Goal: Communication & Community: Answer question/provide support

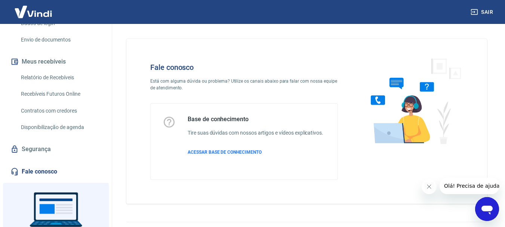
scroll to position [177, 0]
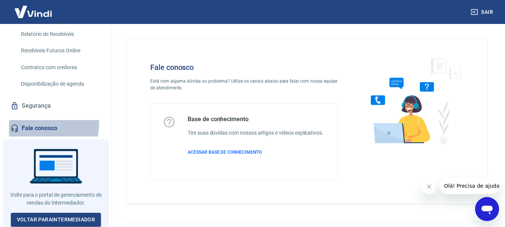
click at [39, 123] on link "Fale conosco" at bounding box center [56, 128] width 94 height 16
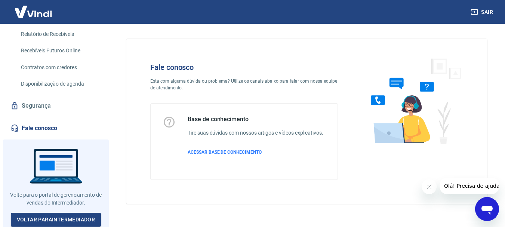
scroll to position [18, 0]
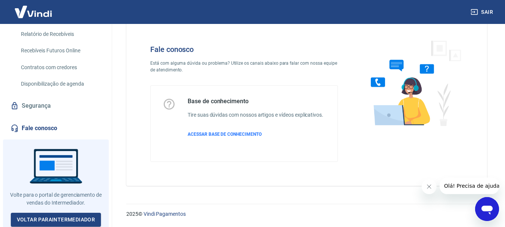
click at [485, 206] on icon "Abrir janela de mensagens" at bounding box center [487, 210] width 11 height 9
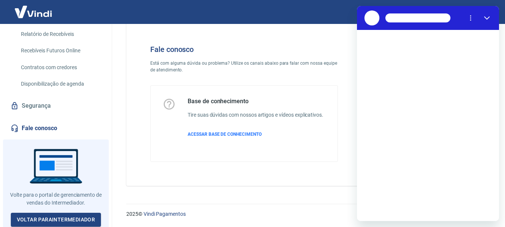
scroll to position [0, 0]
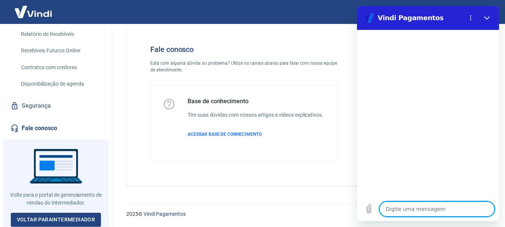
click at [406, 210] on textarea at bounding box center [436, 209] width 115 height 15
type textarea "b"
type textarea "x"
type textarea "bo"
type textarea "x"
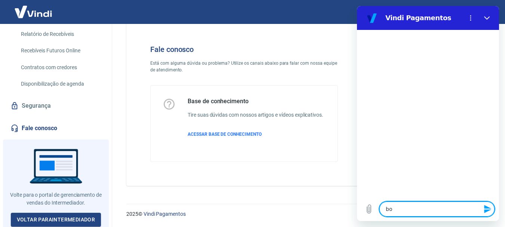
type textarea "bom"
type textarea "x"
type textarea "bom"
type textarea "x"
type textarea "bom d"
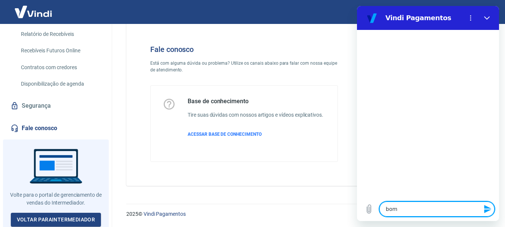
type textarea "x"
type textarea "bom di"
type textarea "x"
type textarea "bom dia"
type textarea "x"
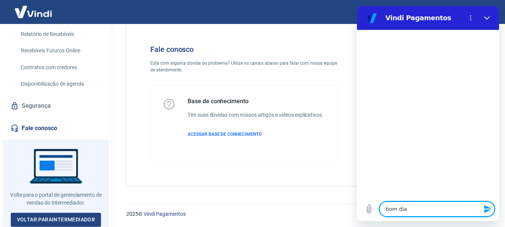
type textarea "bom dia"
type textarea "x"
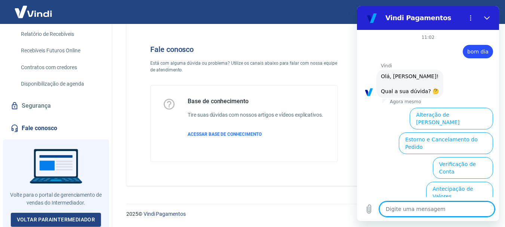
click at [450, 206] on button "Informações sobre o pedido" at bounding box center [411, 217] width 78 height 22
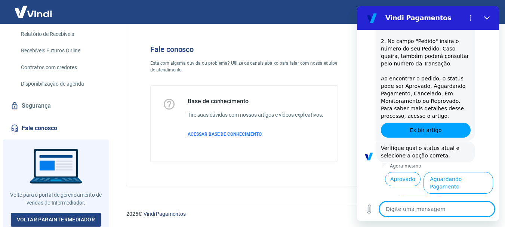
scroll to position [193, 0]
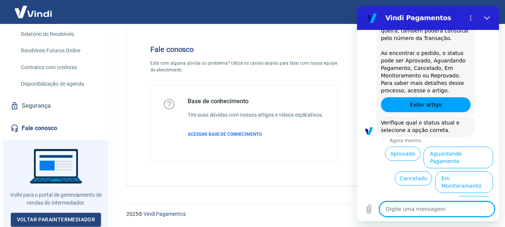
click at [465, 196] on button "Reprovado" at bounding box center [474, 203] width 38 height 14
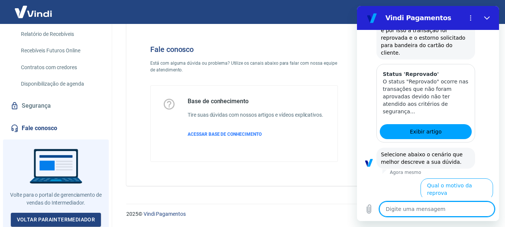
scroll to position [397, 0]
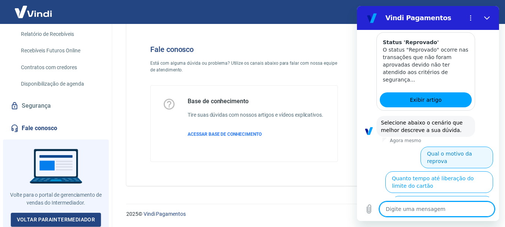
click at [448, 147] on button "Qual o motivo da reprova" at bounding box center [457, 158] width 73 height 22
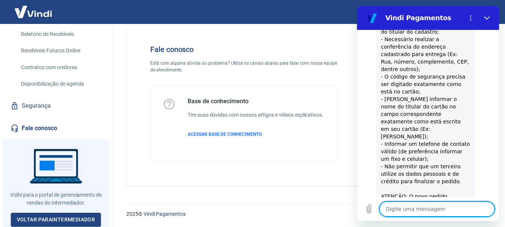
scroll to position [644, 0]
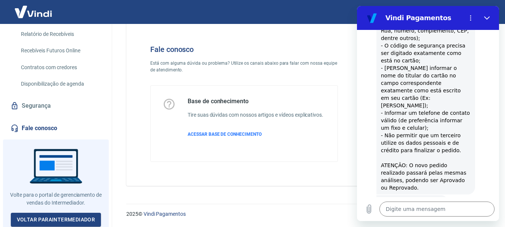
click at [453, 218] on button "Sim" at bounding box center [457, 225] width 22 height 14
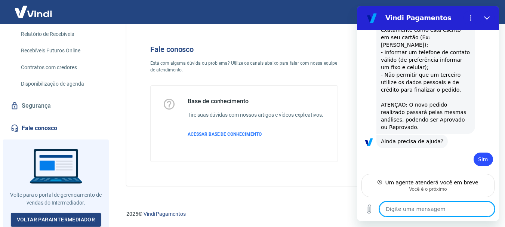
scroll to position [697, 0]
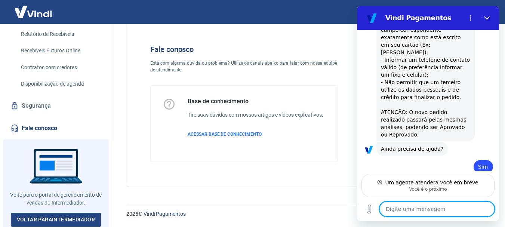
click at [423, 210] on textarea at bounding box center [436, 209] width 115 height 15
click at [412, 209] on textarea at bounding box center [436, 209] width 115 height 15
click at [422, 209] on textarea at bounding box center [436, 209] width 115 height 15
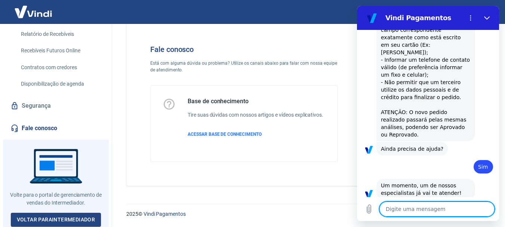
scroll to position [740, 0]
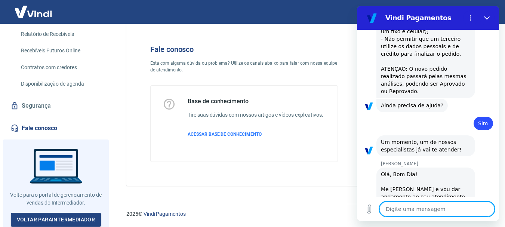
type textarea "x"
click at [410, 204] on textarea at bounding box center [436, 209] width 115 height 15
type textarea "E"
type textarea "x"
type textarea "Ed"
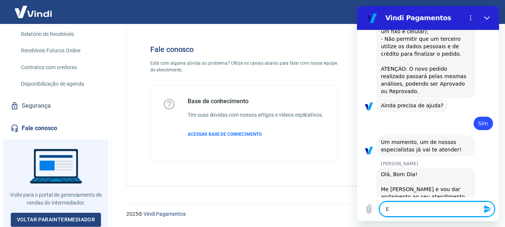
type textarea "x"
type textarea "Edi"
type textarea "x"
type textarea "Edil"
type textarea "x"
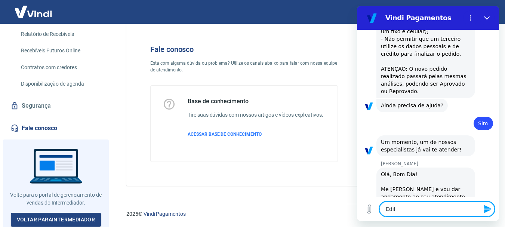
type textarea "Edile"
type textarea "x"
type textarea "Ediley"
type textarea "x"
type textarea "Edileyd"
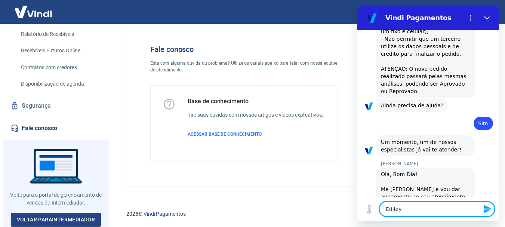
type textarea "x"
type textarea "Edileyde"
type textarea "x"
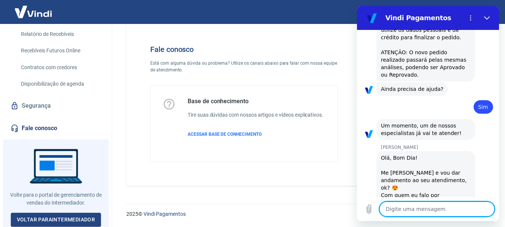
scroll to position [758, 0]
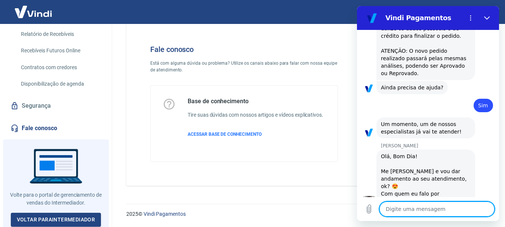
click at [415, 209] on textarea at bounding box center [436, 209] width 115 height 15
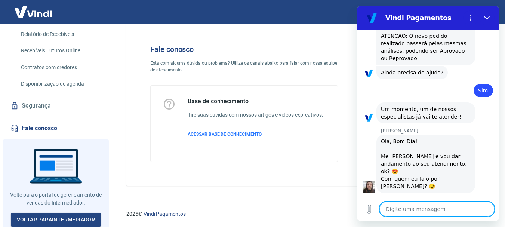
scroll to position [772, 0]
click at [408, 209] on textarea at bounding box center [436, 209] width 115 height 15
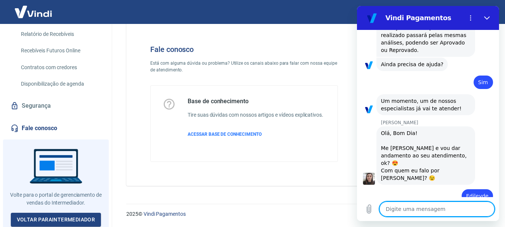
scroll to position [783, 0]
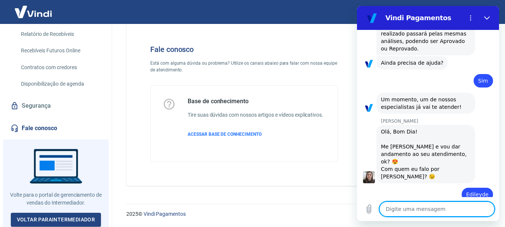
type textarea "x"
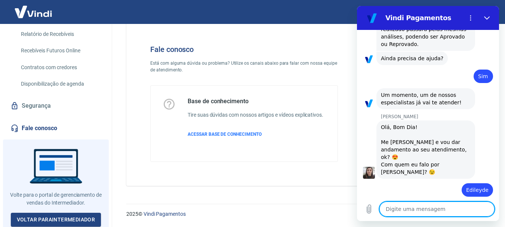
scroll to position [787, 0]
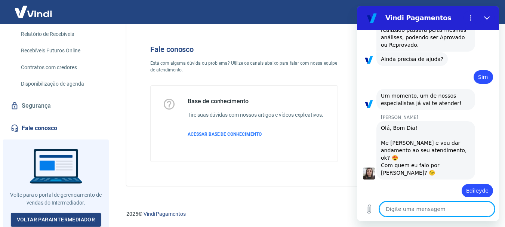
click at [406, 206] on textarea at bounding box center [436, 209] width 115 height 15
type textarea "Q"
type textarea "x"
type textarea "Qu"
type textarea "x"
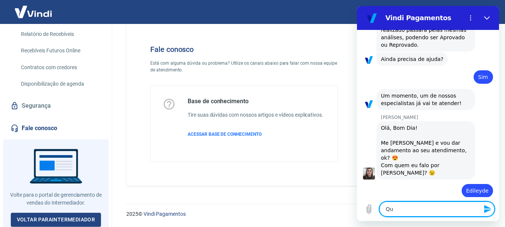
type textarea "Qua"
type textarea "x"
type textarea "Qual"
type textarea "x"
type textarea "Qual"
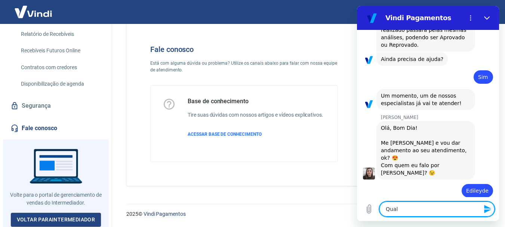
type textarea "x"
type textarea "Qual m"
type textarea "x"
type textarea "Qual mo"
type textarea "x"
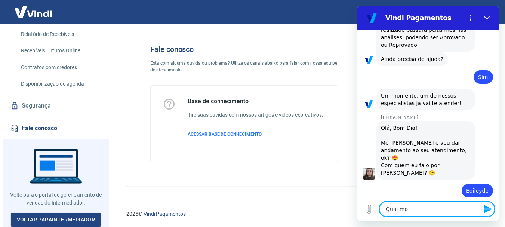
type textarea "Qual mot"
type textarea "x"
type textarea "Qual moti"
type textarea "x"
type textarea "Qual motiv"
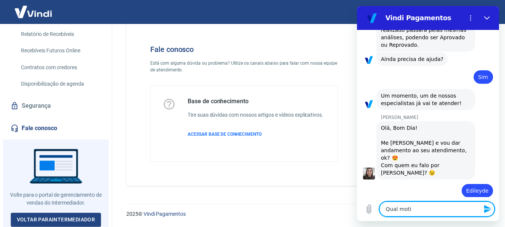
type textarea "x"
type textarea "Qual motivo"
type textarea "x"
type textarea "Qual motivo"
type textarea "x"
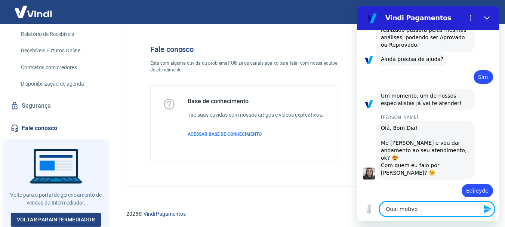
type textarea "Qual motivo d"
type textarea "x"
type textarea "Qual motivo do"
type textarea "x"
type textarea "Qual motivo do"
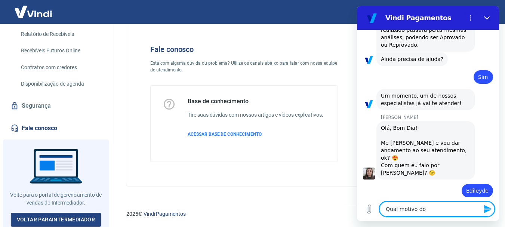
type textarea "x"
type textarea "Qual motivo do c"
type textarea "x"
type textarea "Qual motivo do ca"
type textarea "x"
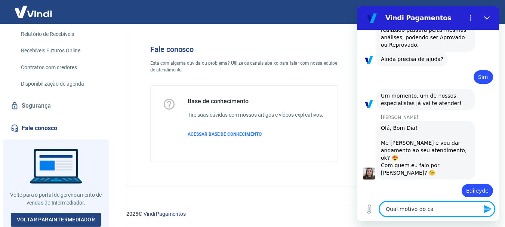
type textarea "Qual motivo do can"
type textarea "x"
type textarea "Qual motivo do canc"
type textarea "x"
type textarea "Qual motivo do cance"
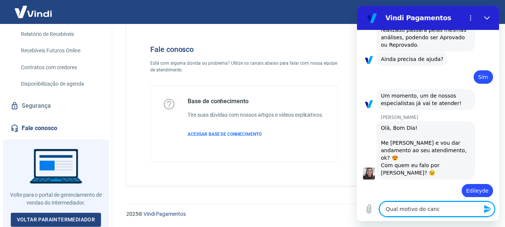
type textarea "x"
type textarea "Qual motivo do cancel"
type textarea "x"
type textarea "Qual motivo do cancela"
type textarea "x"
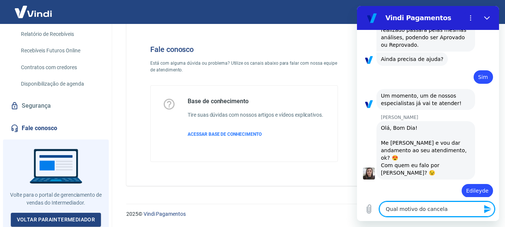
type textarea "Qual motivo do cancelam"
type textarea "x"
type textarea "Qual motivo do cancelame"
type textarea "x"
type textarea "Qual motivo do cancelamet"
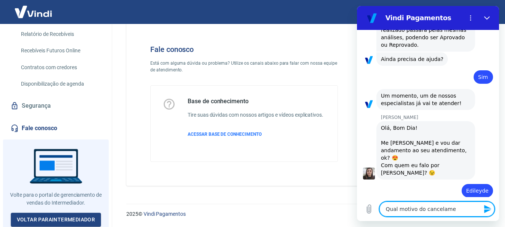
type textarea "x"
type textarea "Qual motivo do cancelametj"
type textarea "x"
type textarea "Qual motivo do cancelametjo"
type textarea "x"
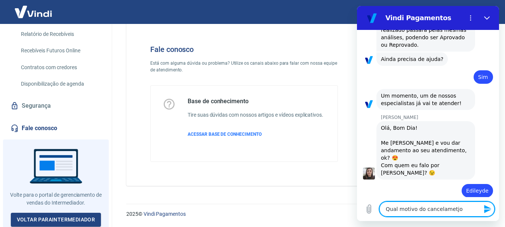
type textarea "Qual motivo do cancelametjo"
type textarea "x"
type textarea "Qual motivo do cancelametjo d"
type textarea "x"
type textarea "Qual motivo do cancelametjo do"
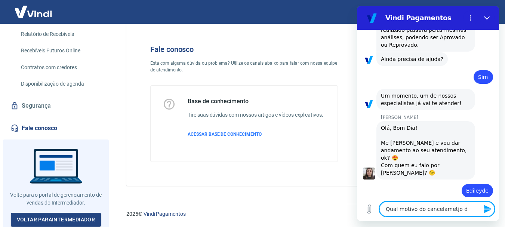
type textarea "x"
type textarea "Qual motivo do cancelametjo do"
type textarea "x"
type textarea "Qual motivo do cancelametjo do p"
type textarea "x"
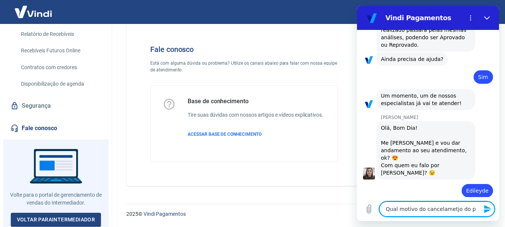
type textarea "Qual motivo do cancelametjo do pe"
type textarea "x"
type textarea "Qual motivo do cancelametjo do ped"
type textarea "x"
type textarea "Qual motivo do cancelametjo do pedi"
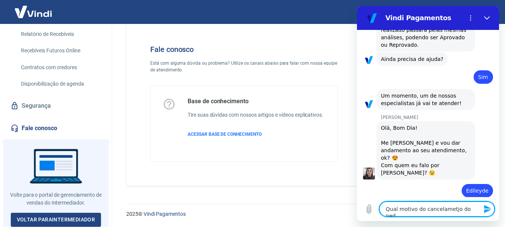
type textarea "x"
type textarea "Qual motivo do cancelametjo do pedid"
type textarea "x"
type textarea "Qual motivo do cancelametjo do pedido"
type textarea "x"
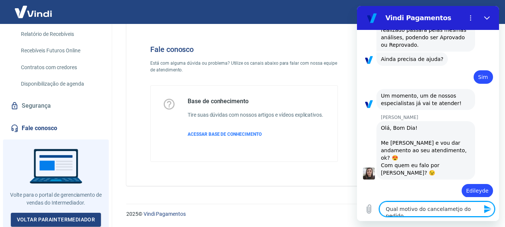
type textarea "Qual motivo do cancelametjo do pedido"
type textarea "x"
type textarea "Qual motivo do cancelametjo do pedido 1"
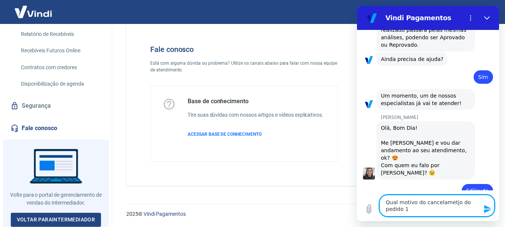
type textarea "x"
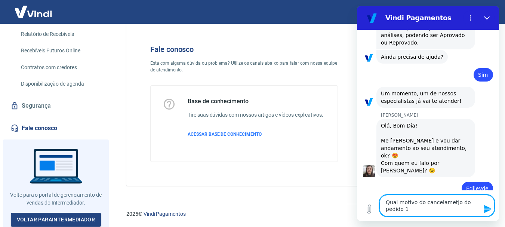
type textarea "Qual motivo do cancelametjo do pedido 15"
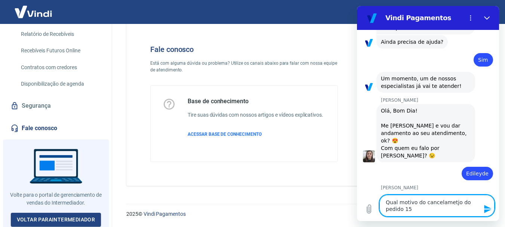
type textarea "x"
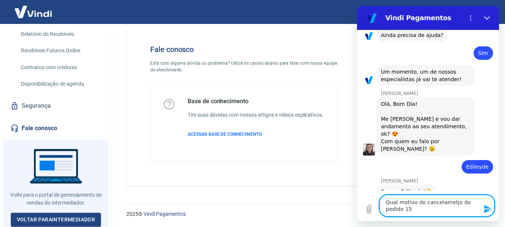
type textarea "Qual motivo do cancelametjo do pedido 150"
type textarea "x"
type textarea "Qual motivo do cancelametjo do pedido 1504"
type textarea "x"
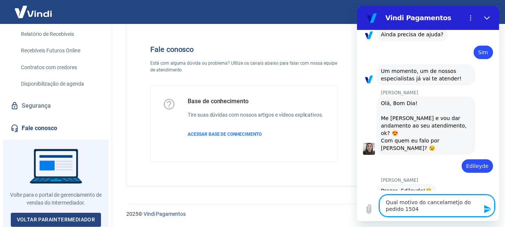
type textarea "Qual motivo do cancelametjo do pedido 15048"
type textarea "x"
type textarea "Qual motivo do cancelametjo do pedido 15048"
type textarea "x"
drag, startPoint x: 436, startPoint y: 200, endPoint x: 433, endPoint y: 211, distance: 10.7
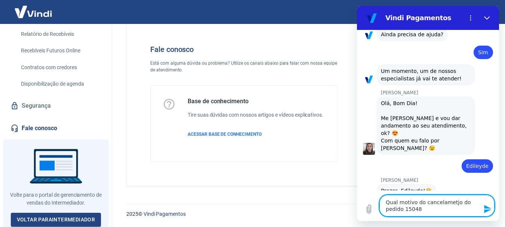
click at [433, 211] on textarea "Qual motivo do cancelametjo do pedido 15048" at bounding box center [436, 206] width 115 height 22
click at [456, 202] on textarea "Qual motivo do cancelametjo do pedido 15048" at bounding box center [436, 206] width 115 height 22
type textarea "Qual motivo do cancelametjodo pedido 15048"
type textarea "x"
type textarea "Qual motivo do cancelametjdo pedido 15048"
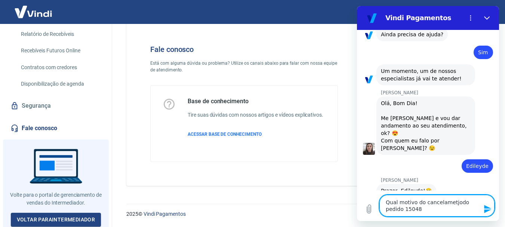
type textarea "x"
type textarea "Qual motivo do cancelametdo pedido 15048"
type textarea "x"
type textarea "Qual motivo do cancelamedo pedido 15048"
type textarea "x"
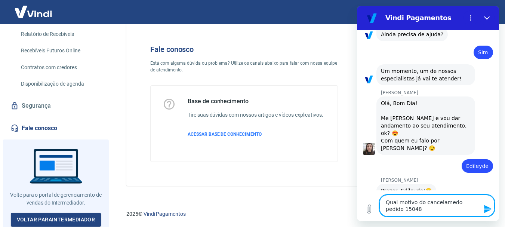
type textarea "Qual motivo do cancelamdo pedido 15048"
type textarea "x"
type textarea "Qual motivo do cancelado pedido 15048"
type textarea "x"
type textarea "Qual motivo do cancelamdo pedido 15048"
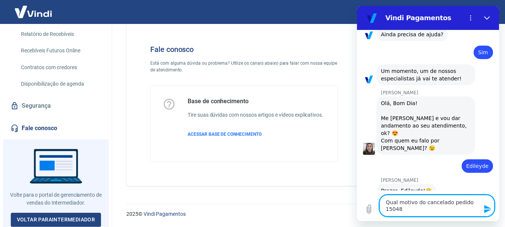
type textarea "x"
type textarea "Qual motivo do cancelamedo pedido 15048"
type textarea "x"
type textarea "Qual motivo do cancelamendo pedido 15048"
type textarea "x"
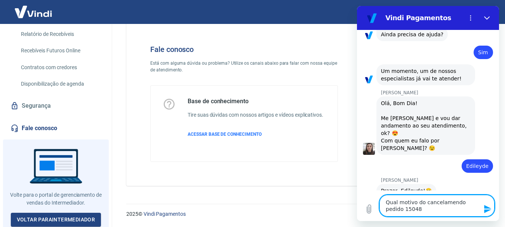
type textarea "Qual motivo do cancelamentdo pedido 15048"
type textarea "x"
type textarea "Qual motivo do cancelamentodo pedido 15048"
type textarea "x"
type textarea "Qual motivo do cancelamento do pedido 15048"
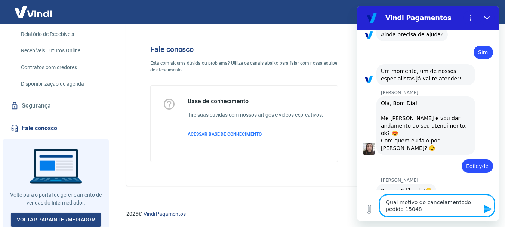
type textarea "x"
type textarea "Qual motivo do cancelamento do pedido 15048"
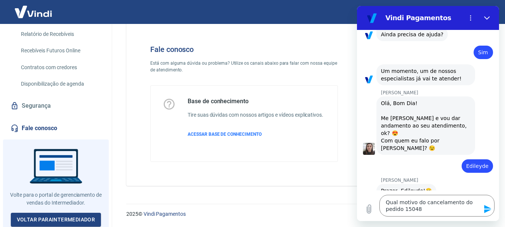
click at [491, 212] on icon "Enviar mensagem" at bounding box center [487, 209] width 9 height 9
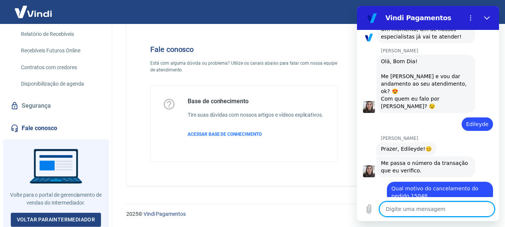
scroll to position [855, 0]
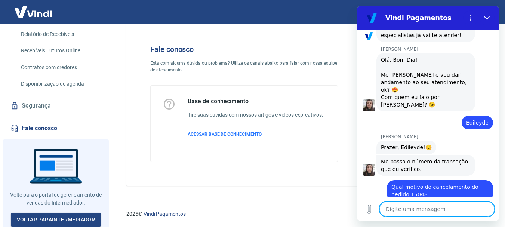
click at [406, 206] on textarea at bounding box center [436, 209] width 115 height 15
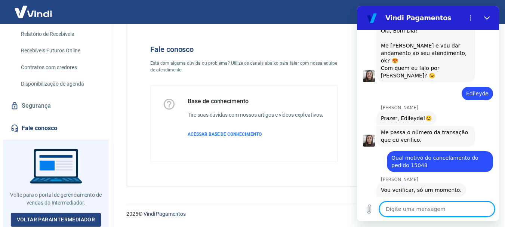
type textarea "x"
click at [406, 208] on textarea at bounding box center [436, 209] width 115 height 15
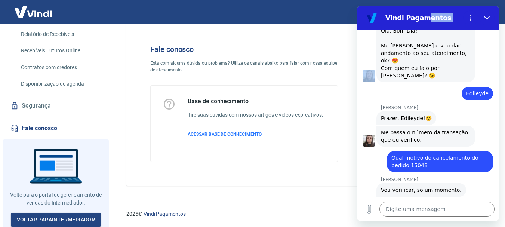
drag, startPoint x: 421, startPoint y: 15, endPoint x: 371, endPoint y: 34, distance: 52.9
click at [371, 34] on div "Vindi Pagamentos 11:02 diz: bom dia Enviado · 11:02 Vindi Vindi diz: Olá, Edile…" at bounding box center [428, 113] width 142 height 215
click at [400, 207] on textarea at bounding box center [436, 209] width 115 height 15
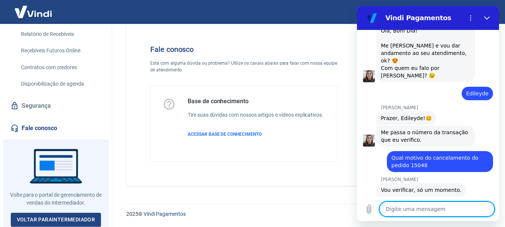
type textarea "e"
type textarea "x"
type textarea "es"
type textarea "x"
type textarea "ess"
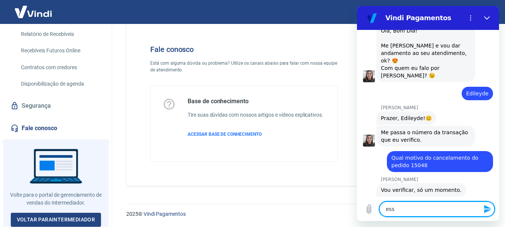
type textarea "x"
type textarea "esse"
type textarea "x"
type textarea "esse"
type textarea "x"
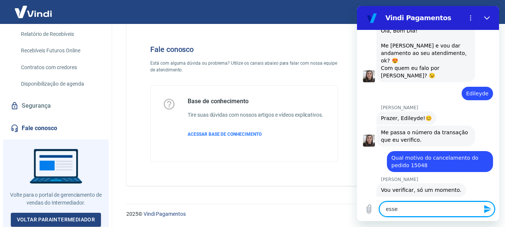
type textarea "esse é"
type textarea "x"
type textarea "esse é"
type textarea "x"
type textarea "esse é o"
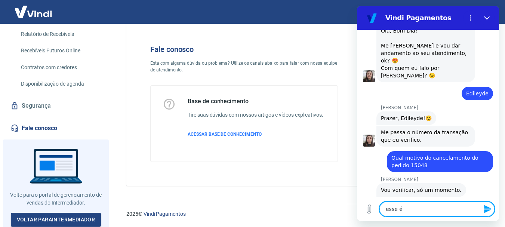
type textarea "x"
type textarea "esse é o"
type textarea "x"
type textarea "esse é o n"
type textarea "x"
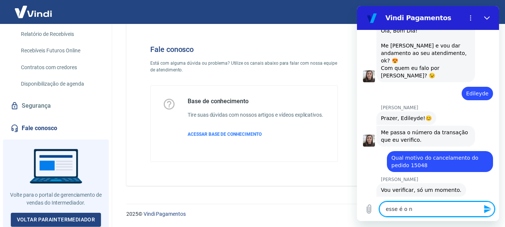
type textarea "esse é o nu"
type textarea "x"
type textarea "esse é o num"
type textarea "x"
type textarea "esse é o nume"
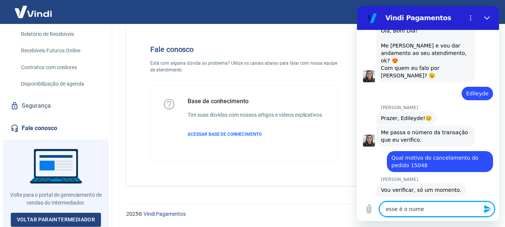
type textarea "x"
type textarea "esse é o numer"
type textarea "x"
type textarea "esse é o numero"
type textarea "x"
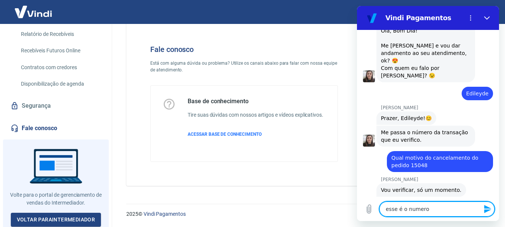
type textarea "esse é o numero"
type textarea "x"
type textarea "esse é o numero"
type textarea "x"
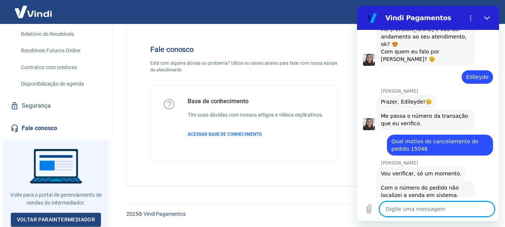
scroll to position [902, 0]
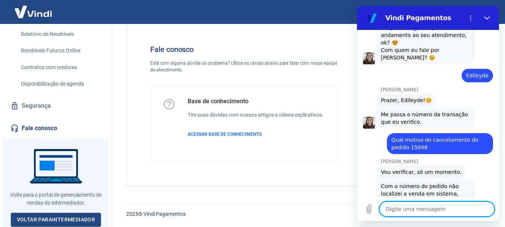
type textarea "x"
click at [406, 213] on textarea at bounding box center [436, 209] width 115 height 15
click at [407, 209] on textarea at bounding box center [436, 209] width 115 height 15
type textarea "1"
type textarea "x"
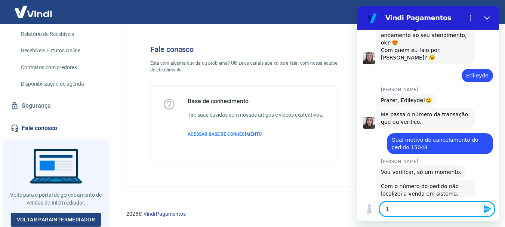
type textarea "15"
type textarea "x"
type textarea "154"
type textarea "x"
type textarea "1540"
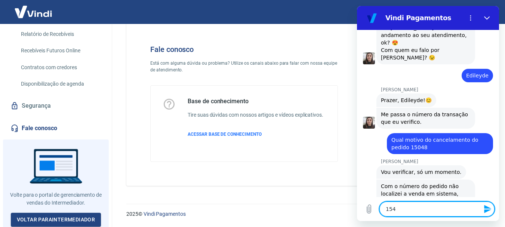
type textarea "x"
type textarea "15408"
type textarea "x"
type textarea "15408"
type textarea "x"
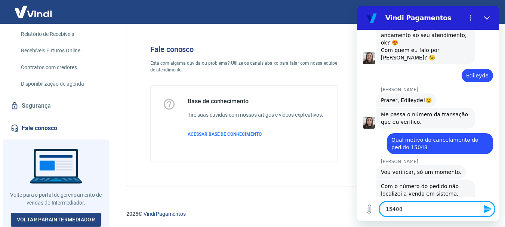
type textarea "15408 p"
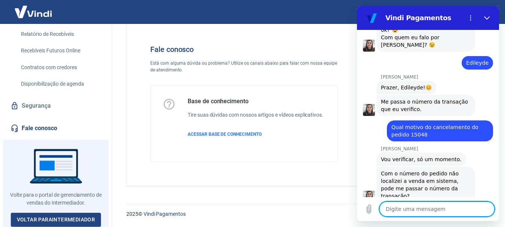
scroll to position [916, 0]
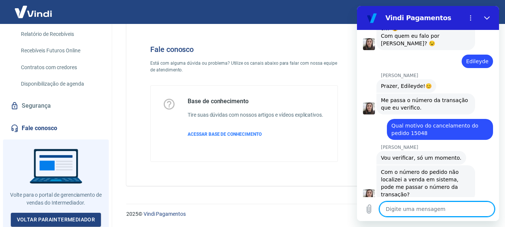
click at [411, 206] on textarea at bounding box center [436, 209] width 115 height 15
click at [411, 210] on textarea at bounding box center [436, 209] width 115 height 15
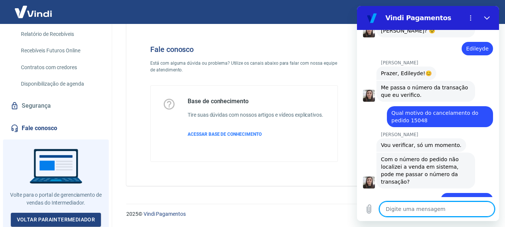
scroll to position [930, 0]
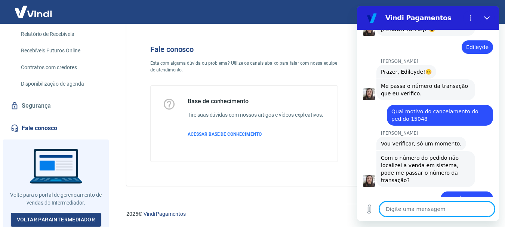
click at [402, 211] on textarea at bounding box center [436, 209] width 115 height 15
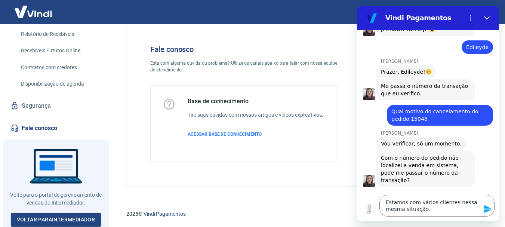
click at [486, 209] on icon "Enviar mensagem" at bounding box center [487, 209] width 9 height 9
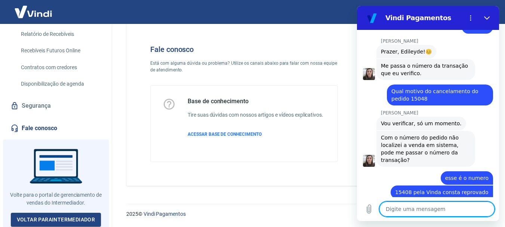
click at [434, 208] on textarea at bounding box center [436, 209] width 115 height 15
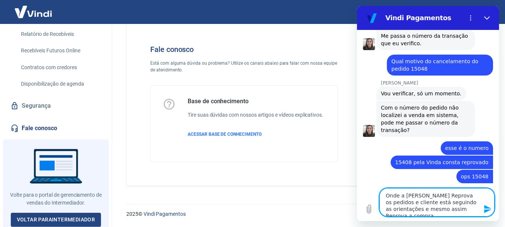
click at [472, 209] on textarea "Onde a [PERSON_NAME] Reprova os pedidos e cliente está seguindo as orientações …" at bounding box center [436, 202] width 115 height 28
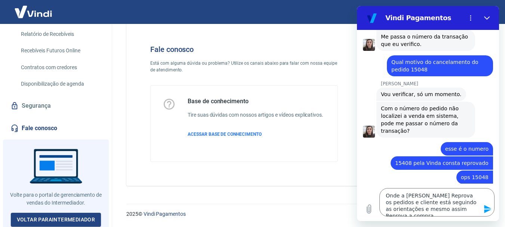
click at [485, 209] on icon "Enviar mensagem" at bounding box center [487, 209] width 9 height 9
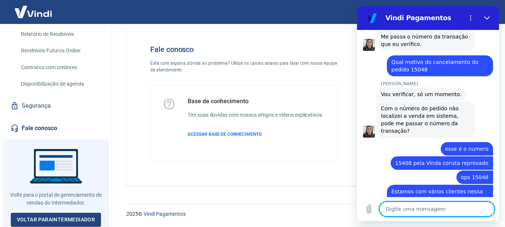
scroll to position [981, 0]
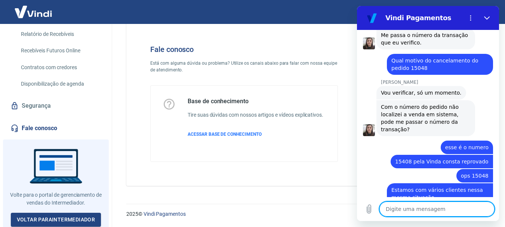
click at [425, 212] on textarea at bounding box center [436, 209] width 115 height 15
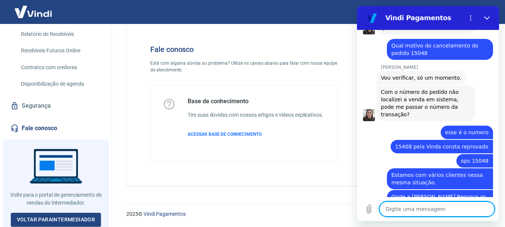
scroll to position [995, 0]
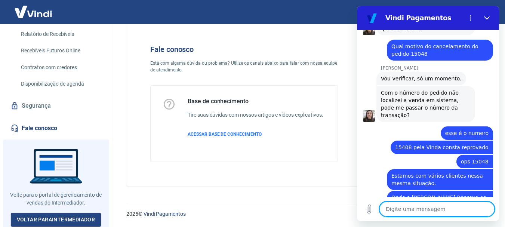
click at [400, 210] on textarea at bounding box center [436, 209] width 115 height 15
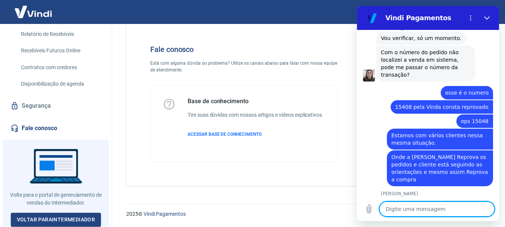
click at [397, 208] on textarea at bounding box center [436, 209] width 115 height 15
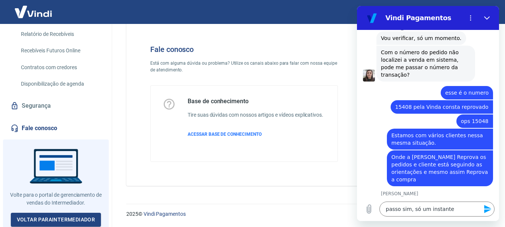
click at [489, 211] on icon "Enviar mensagem" at bounding box center [487, 209] width 9 height 9
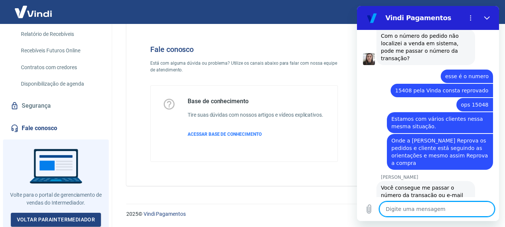
scroll to position [1054, 0]
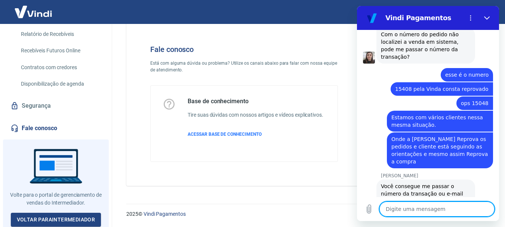
click at [412, 210] on textarea at bounding box center [436, 209] width 115 height 15
paste textarea "[EMAIL_ADDRESS][DOMAIN_NAME]"
click at [484, 208] on icon "Enviar mensagem" at bounding box center [487, 209] width 9 height 9
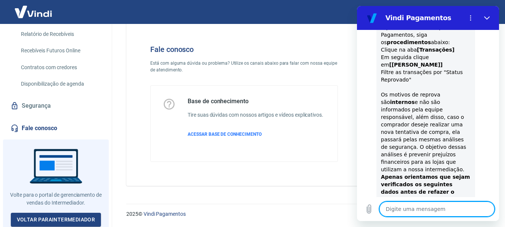
scroll to position [1398, 0]
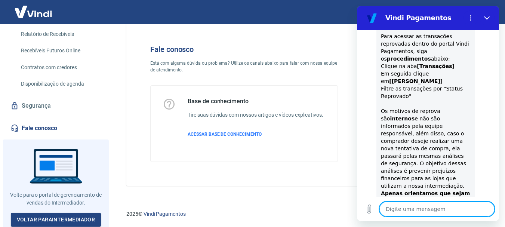
click div "Silvana Araujo diz: Verifiquei em sistema que este pedido e identifiquei que fo…"
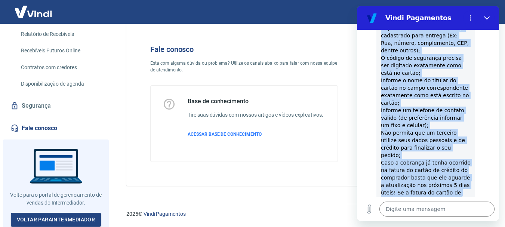
scroll to position [1623, 0]
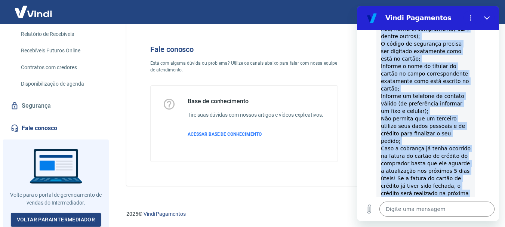
drag, startPoint x: 381, startPoint y: 122, endPoint x: 416, endPoint y: 182, distance: 70.0
copy div "Apenas orientamos que sejam verificados os seguintes dados antes de refazer o p…"
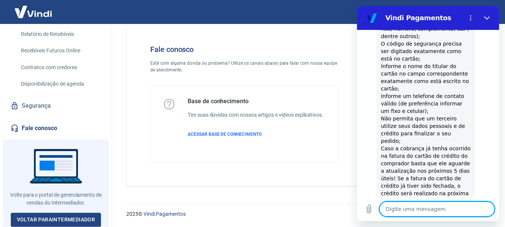
click at [421, 209] on textarea at bounding box center [436, 209] width 115 height 15
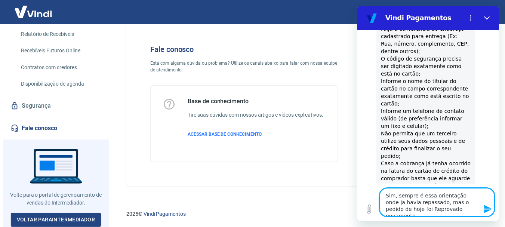
scroll to position [1636, 0]
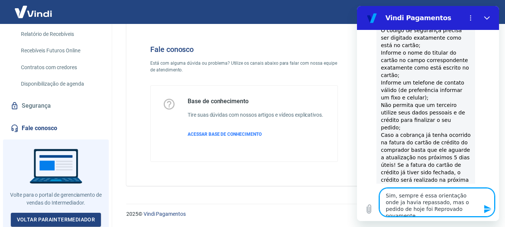
click at [488, 208] on icon "Enviar mensagem" at bounding box center [487, 209] width 7 height 8
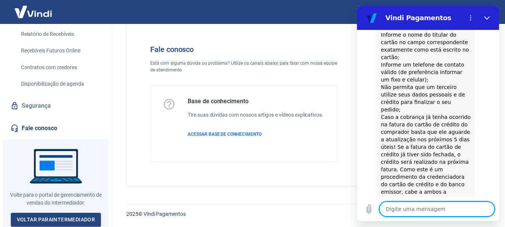
click at [428, 209] on textarea at bounding box center [436, 209] width 115 height 15
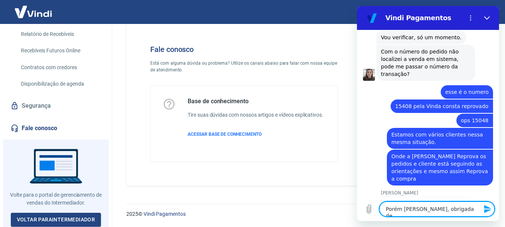
scroll to position [1132, 0]
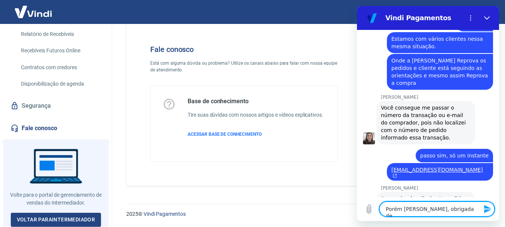
click at [451, 209] on textarea "Porém Silvana, obrigada de" at bounding box center [436, 209] width 115 height 15
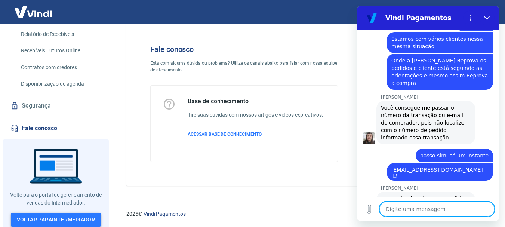
click at [33, 217] on link "Voltar para Intermediador" at bounding box center [56, 220] width 90 height 14
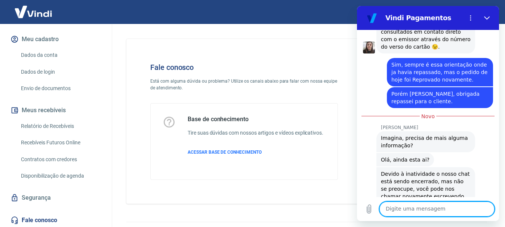
scroll to position [177, 0]
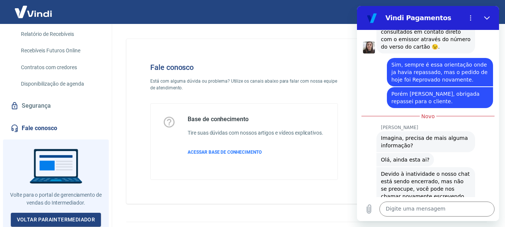
click at [35, 129] on link "Fale conosco" at bounding box center [56, 128] width 94 height 16
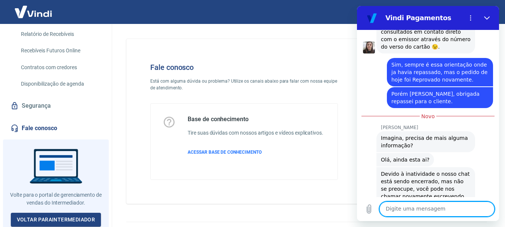
click at [400, 207] on textarea at bounding box center [436, 209] width 115 height 15
type textarea "i"
type textarea "silvana"
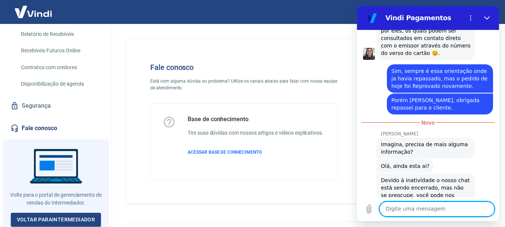
scroll to position [1855, 0]
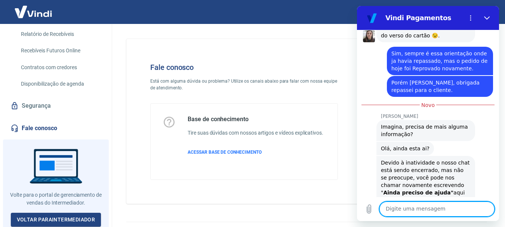
click at [421, 209] on textarea at bounding box center [436, 209] width 115 height 15
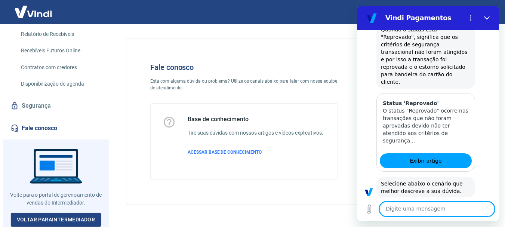
scroll to position [336, 0]
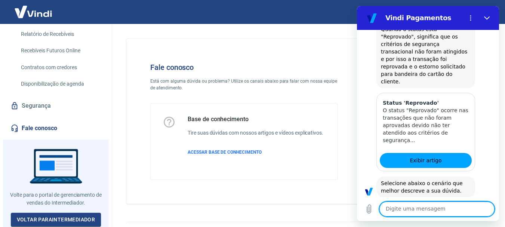
click at [407, 205] on textarea at bounding box center [436, 209] width 115 height 15
click at [406, 210] on textarea at bounding box center [436, 209] width 115 height 15
type textarea "bom dia"
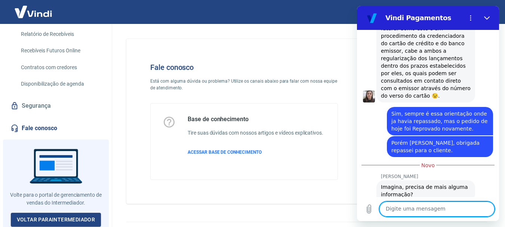
scroll to position [1869, 0]
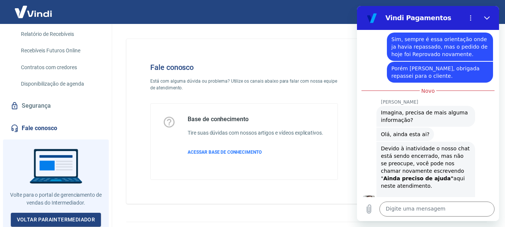
click at [453, 217] on div "Digite uma mensagem x" at bounding box center [428, 209] width 142 height 24
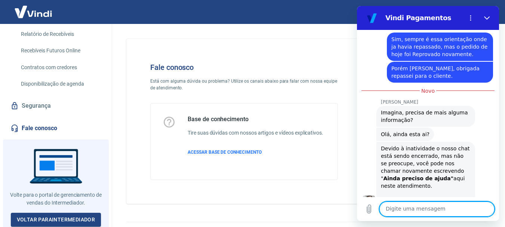
click at [455, 209] on textarea at bounding box center [436, 209] width 115 height 15
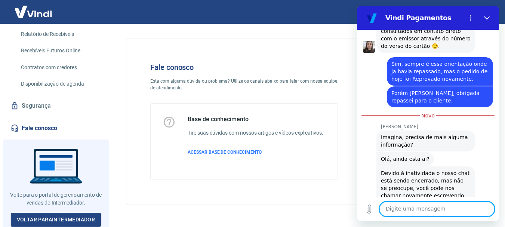
scroll to position [1894, 0]
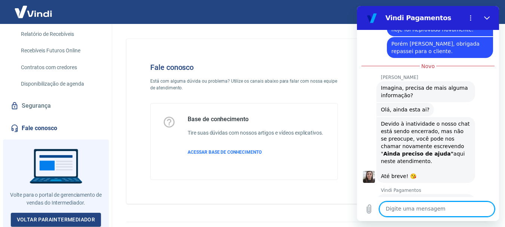
click at [417, 206] on textarea at bounding box center [436, 209] width 115 height 15
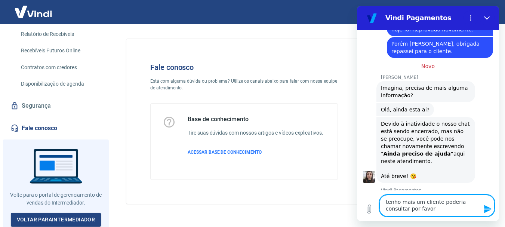
type textarea "tenho mais um cliente poderia consultar por favor"
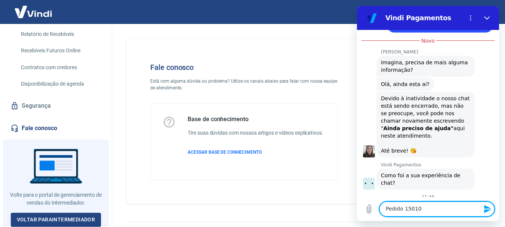
scroll to position [1934, 0]
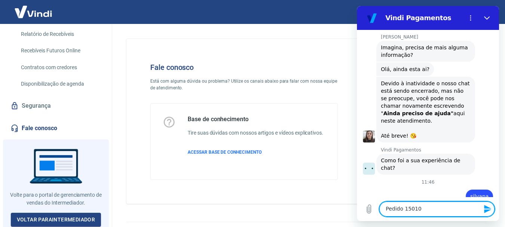
paste textarea "223192634 [DATE]"
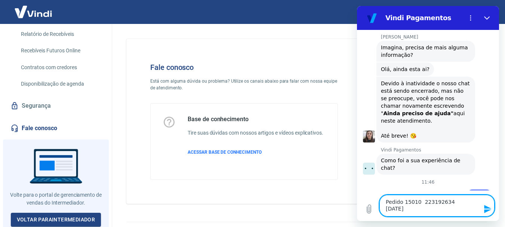
click at [420, 201] on textarea "Pedido 15010 223192634 [DATE]" at bounding box center [436, 206] width 115 height 22
type textarea "Pedido 15010 transação 223192634 [DATE]"
drag, startPoint x: 68, startPoint y: 195, endPoint x: 335, endPoint y: 224, distance: 269.2
click at [296, 209] on div "Fale conosco Está com alguma dúvida ou problema? Utilize os canais abaixo para …" at bounding box center [306, 118] width 379 height 189
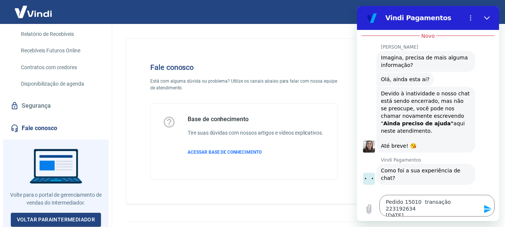
click at [486, 207] on icon "Enviar mensagem" at bounding box center [487, 209] width 7 height 8
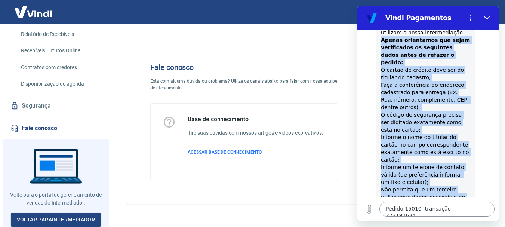
scroll to position [2518, 0]
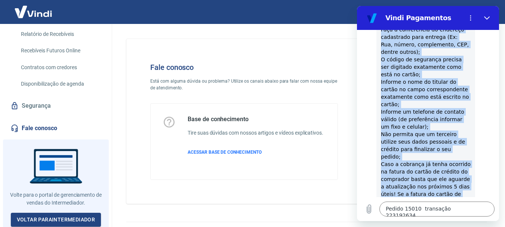
drag, startPoint x: 382, startPoint y: 122, endPoint x: 416, endPoint y: 158, distance: 49.7
click at [416, 159] on div "Verifiquei em sistema que este pedido e identifiquei que foi reprovado automati…" at bounding box center [426, 15] width 90 height 546
copy div "Loremi dolorsitam con adipi elitseddoei te incididun utlab etdol ma aliquae a m…"
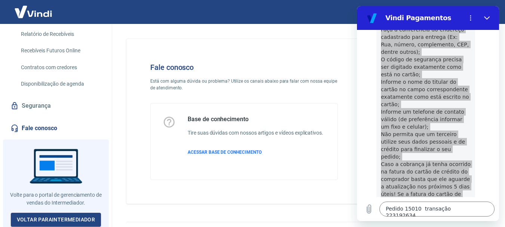
drag, startPoint x: 240, startPoint y: 51, endPoint x: 223, endPoint y: 47, distance: 18.0
click at [240, 50] on div "Fale conosco Está com alguma dúvida ou problema? Utilize os canais abaixo para …" at bounding box center [306, 121] width 361 height 165
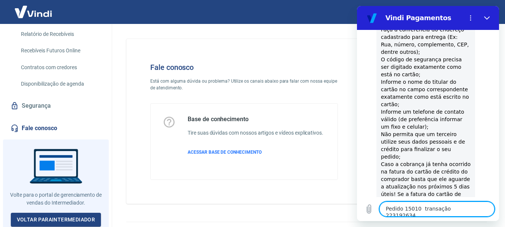
scroll to position [2532, 0]
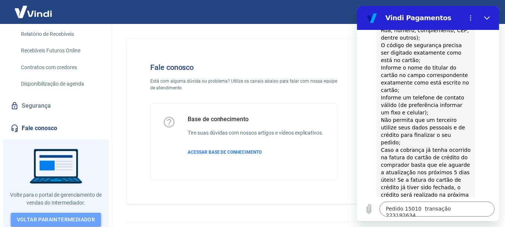
click at [50, 214] on link "Voltar para Intermediador" at bounding box center [56, 220] width 90 height 14
